Goal: Navigation & Orientation: Find specific page/section

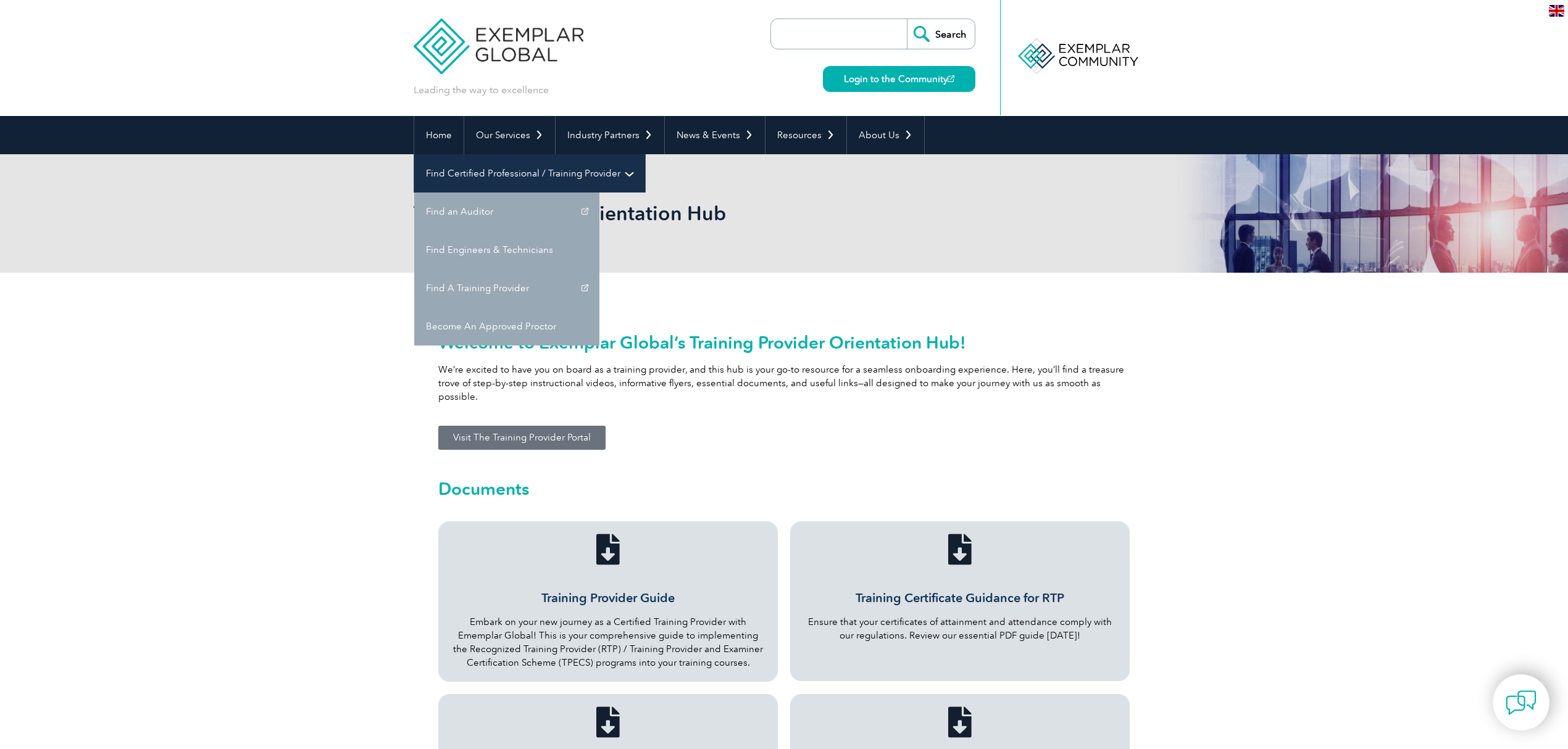
click at [645, 154] on link "Find Certified Professional / Training Provider" at bounding box center [530, 173] width 231 height 39
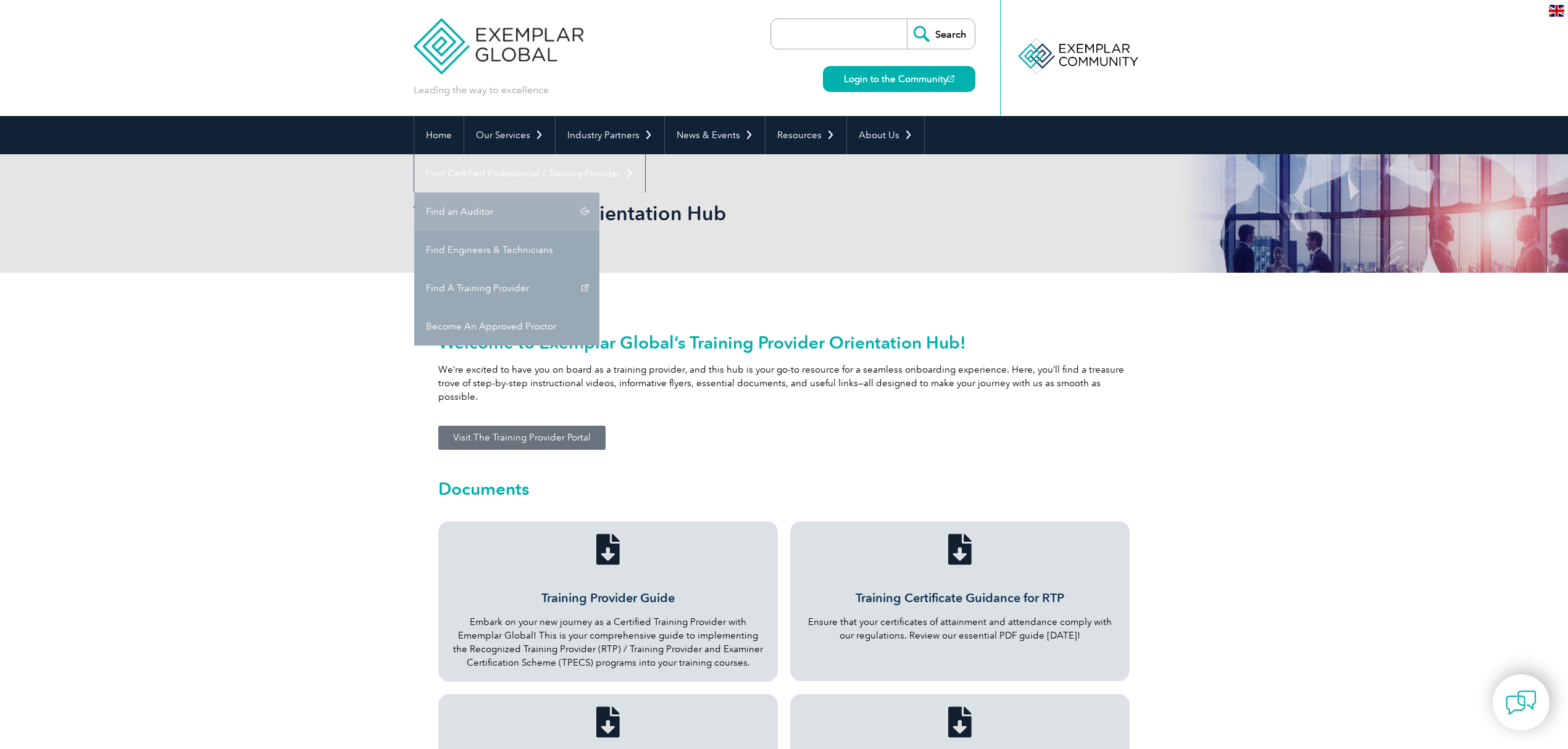
click at [955, 178] on div "Training Provider Orientation Hub" at bounding box center [783, 213] width 740 height 118
click at [599, 193] on link "Find an Auditor" at bounding box center [506, 211] width 185 height 39
